Goal: Obtain resource: Download file/media

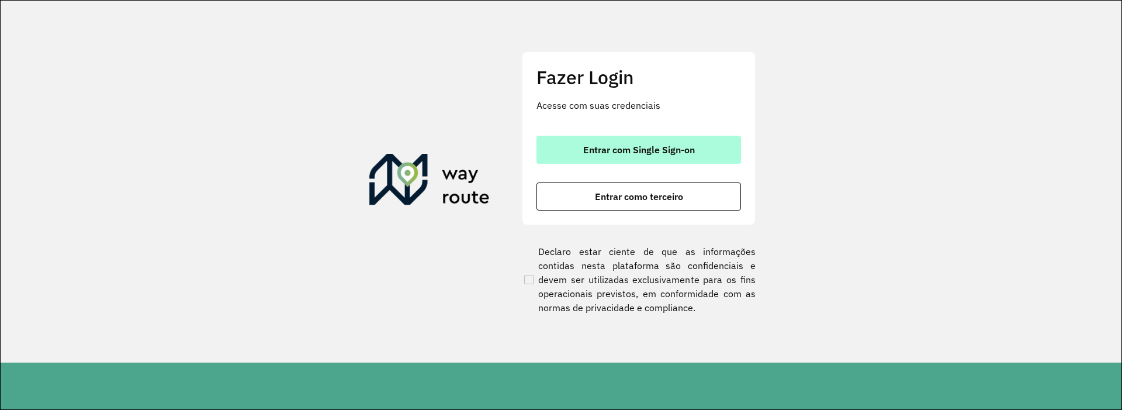
click at [681, 145] on span "Entrar com Single Sign-on" at bounding box center [639, 149] width 112 height 9
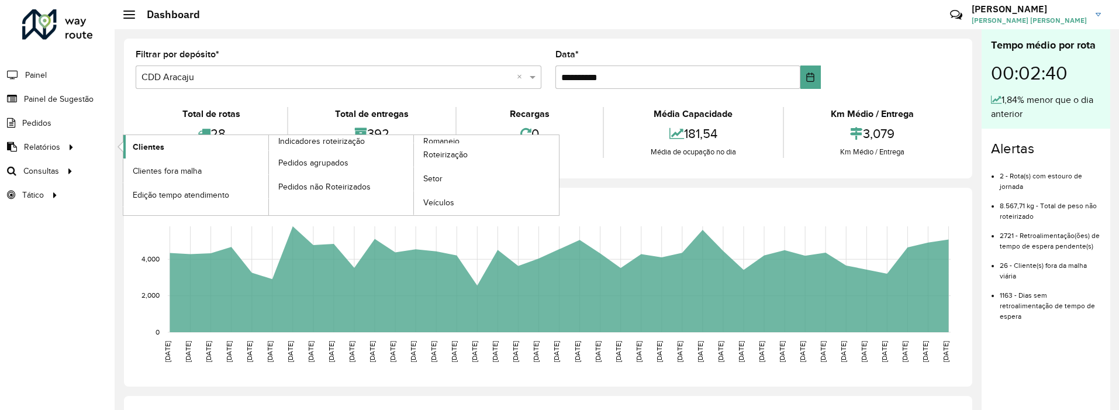
click at [142, 141] on span "Clientes" at bounding box center [149, 147] width 32 height 12
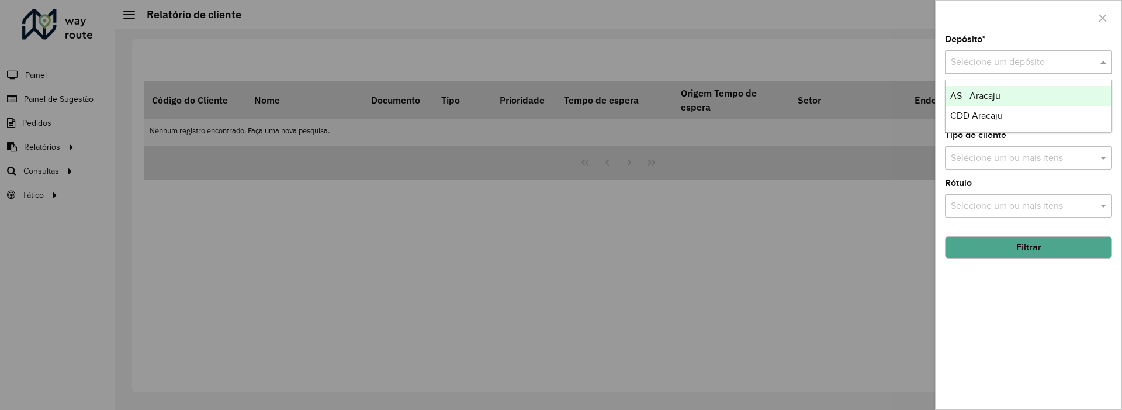
click at [970, 59] on input "text" at bounding box center [1017, 63] width 132 height 14
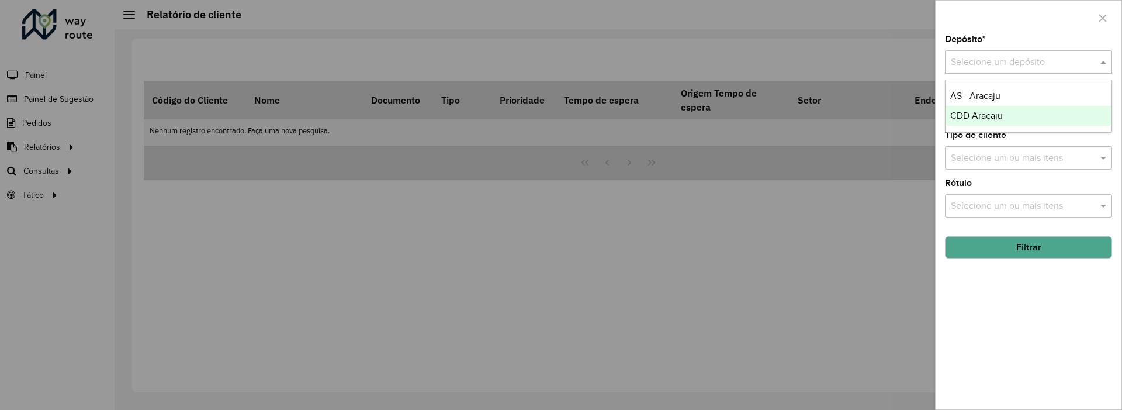
click at [977, 122] on div "CDD Aracaju" at bounding box center [1029, 116] width 166 height 20
click at [1000, 245] on button "Filtrar" at bounding box center [1028, 247] width 167 height 22
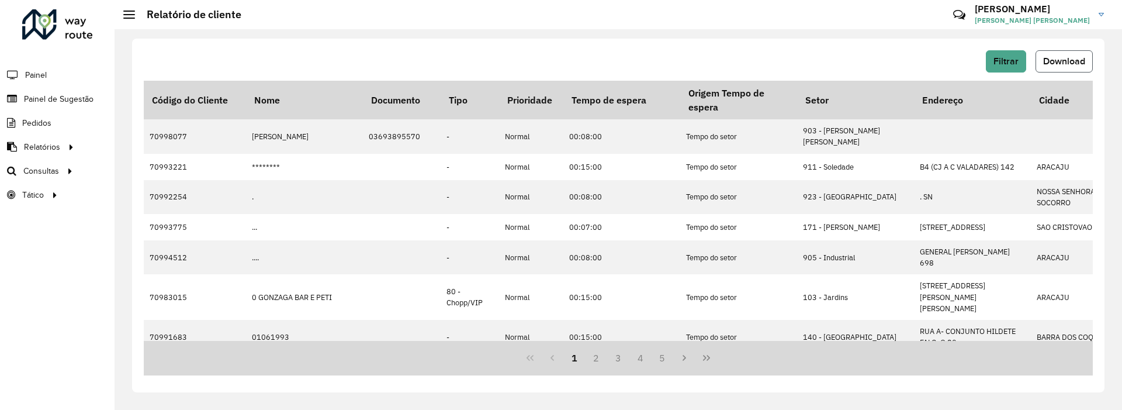
click at [1054, 64] on span "Download" at bounding box center [1064, 61] width 42 height 10
